Goal: Check status: Check status

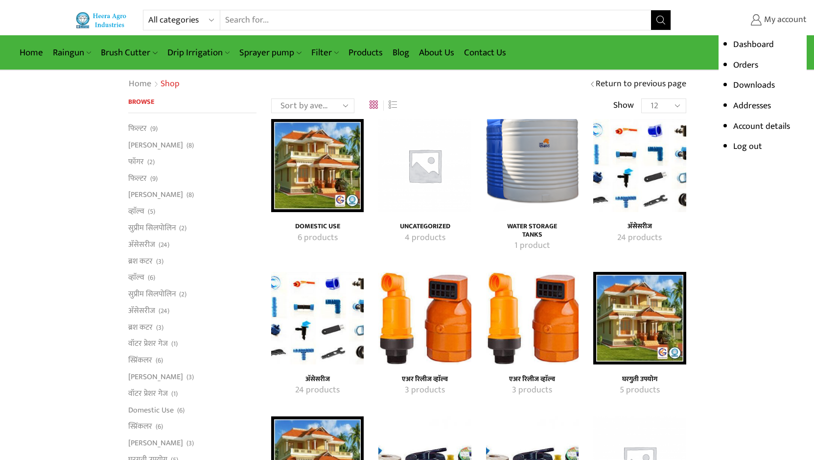
click at [784, 21] on span "My account" at bounding box center [784, 20] width 45 height 13
click at [738, 66] on link "Orders" at bounding box center [746, 65] width 25 height 15
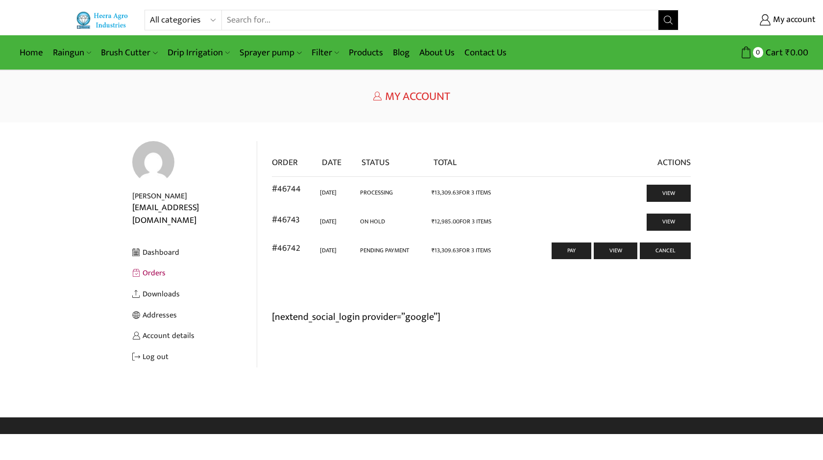
click at [146, 265] on link "Orders" at bounding box center [194, 272] width 124 height 21
click at [669, 193] on link "View" at bounding box center [668, 193] width 43 height 16
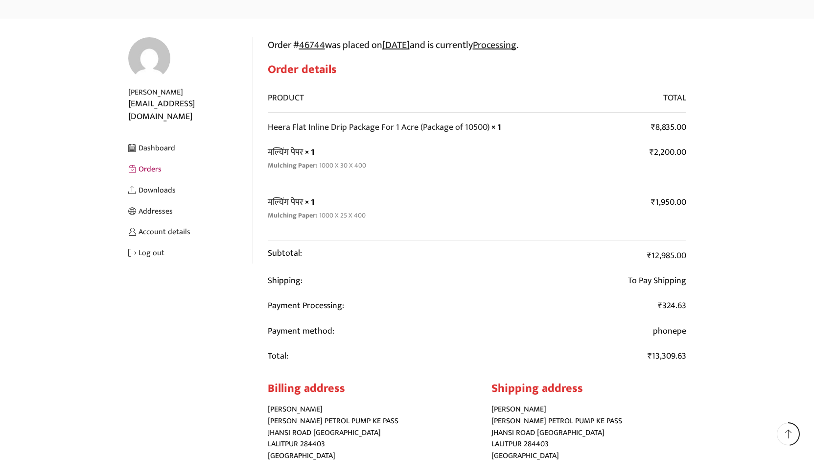
scroll to position [86, 0]
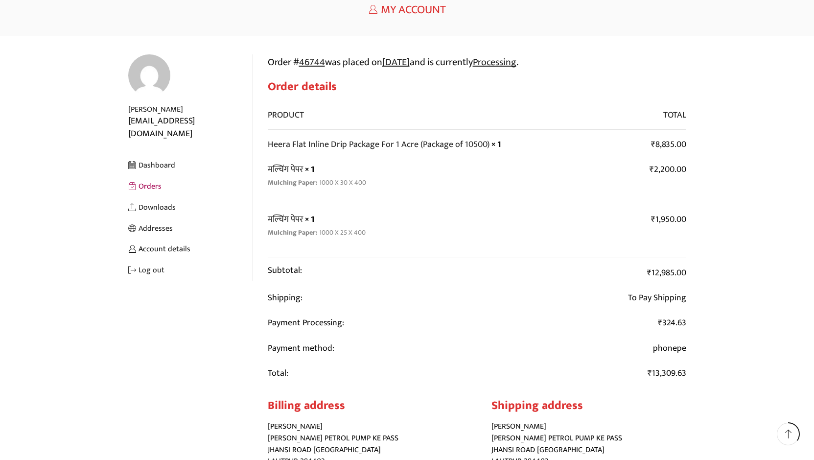
click at [149, 238] on link "Account details" at bounding box center [190, 248] width 124 height 21
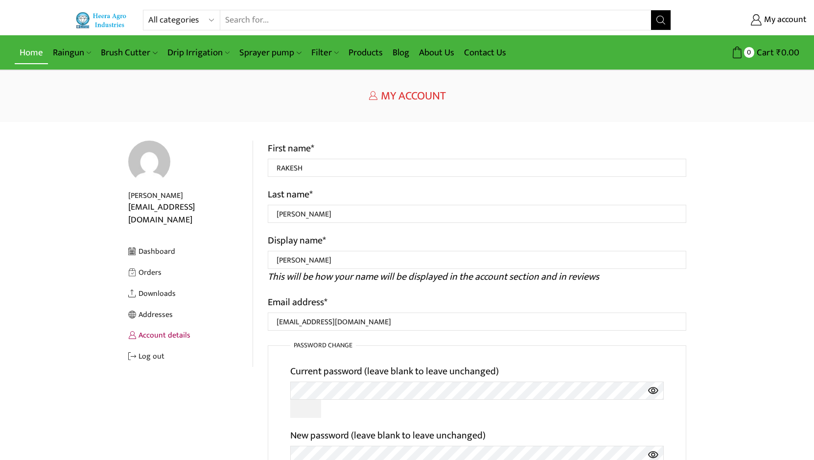
click at [30, 52] on link "Home" at bounding box center [31, 52] width 33 height 23
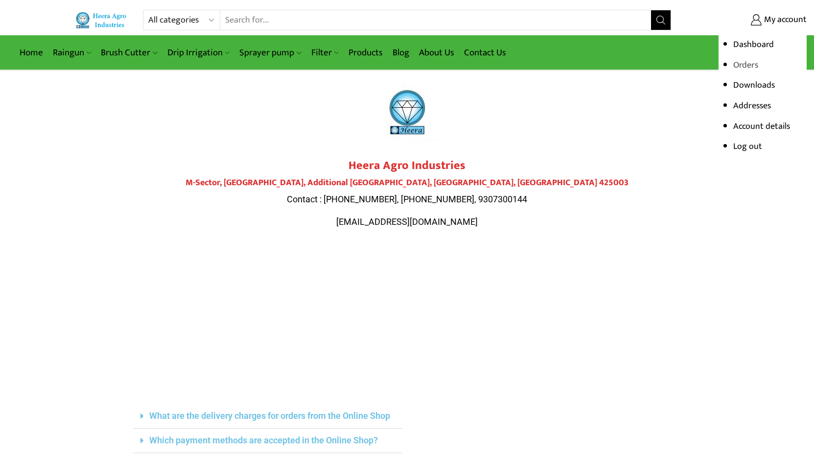
click at [744, 65] on link "Orders" at bounding box center [746, 65] width 25 height 15
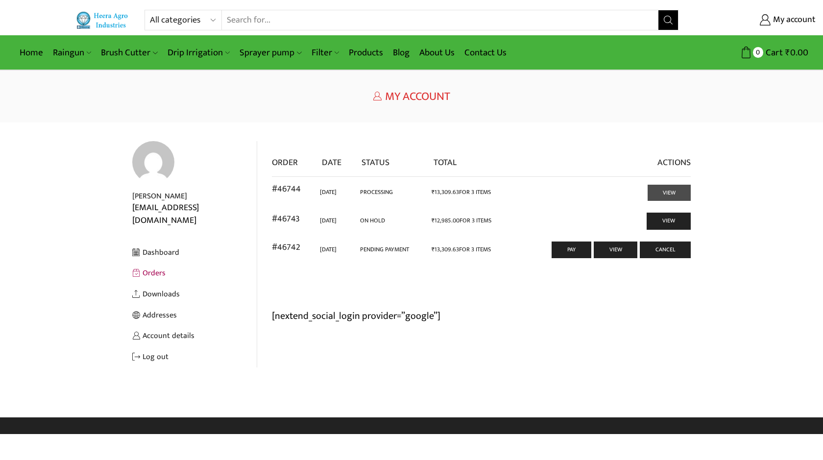
click at [667, 192] on link "View" at bounding box center [668, 193] width 43 height 16
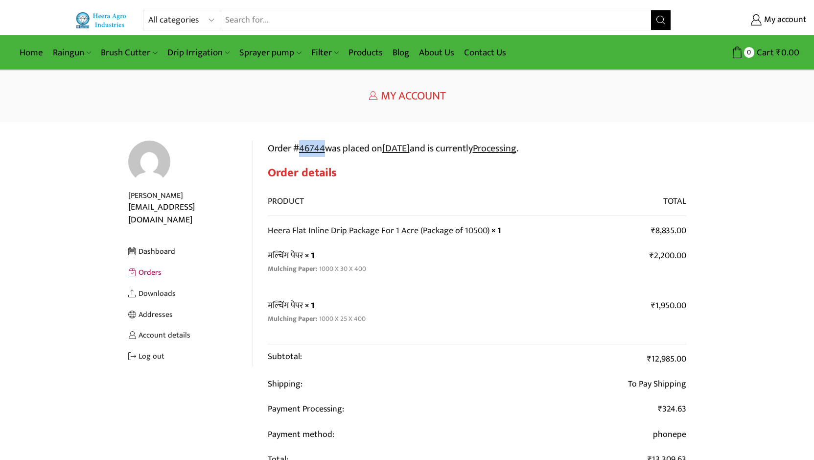
drag, startPoint x: 294, startPoint y: 148, endPoint x: 325, endPoint y: 151, distance: 30.9
click at [325, 151] on p "Order # 46744 was placed on August 23, 2025 and is currently Processing ." at bounding box center [477, 149] width 419 height 16
click at [517, 149] on mark "Processing" at bounding box center [495, 148] width 44 height 17
